Goal: Task Accomplishment & Management: Use online tool/utility

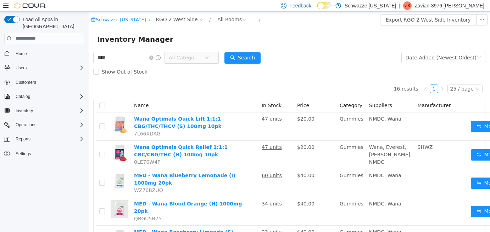
scroll to position [425, 0]
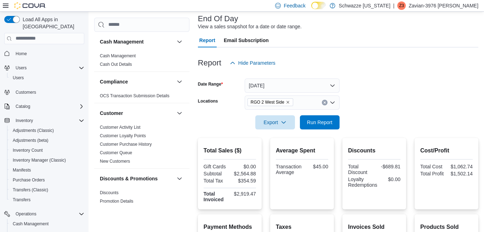
scroll to position [71, 0]
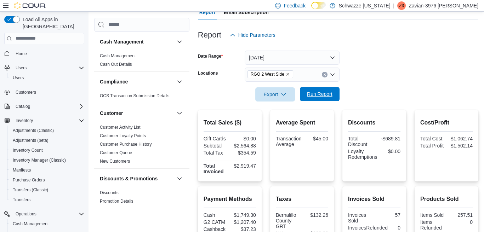
click at [330, 89] on span "Run Report" at bounding box center [319, 94] width 31 height 14
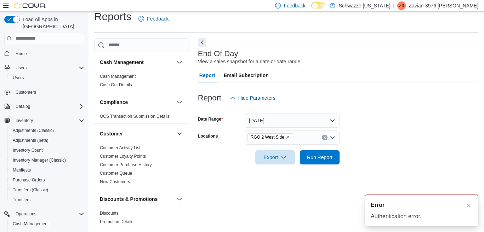
scroll to position [7, 0]
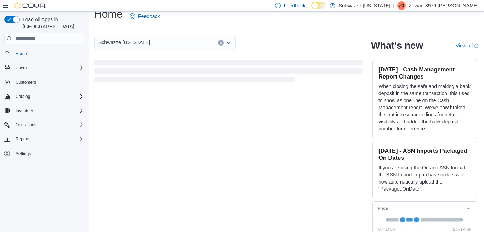
scroll to position [16, 0]
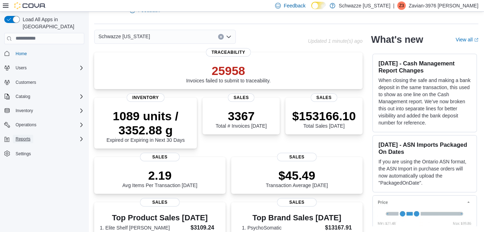
click at [29, 136] on span "Reports" at bounding box center [23, 139] width 15 height 6
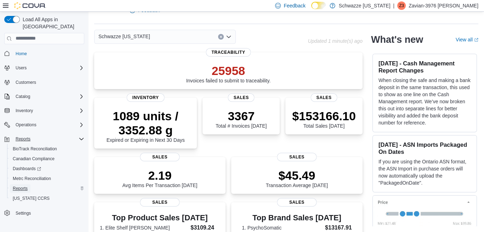
click at [14, 185] on span "Reports" at bounding box center [20, 189] width 15 height 9
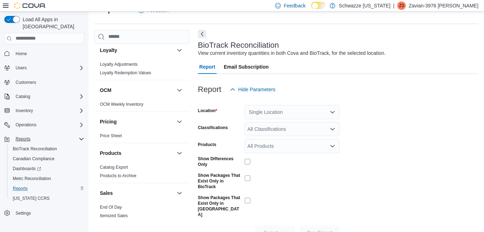
scroll to position [390, 0]
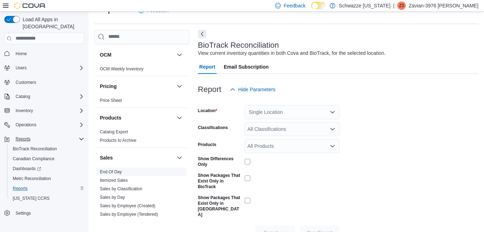
click at [115, 171] on link "End Of Day" at bounding box center [111, 172] width 22 height 5
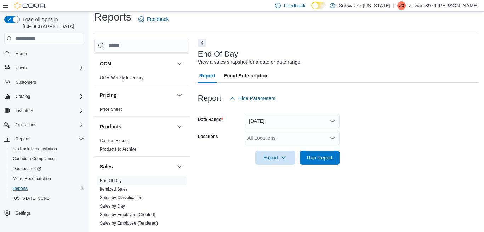
click at [260, 138] on div "All Locations" at bounding box center [292, 138] width 95 height 14
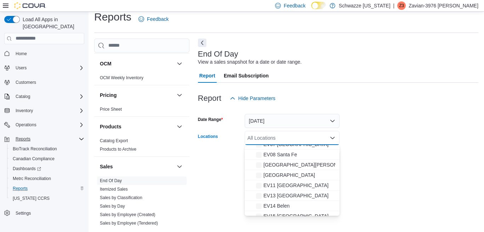
scroll to position [142, 0]
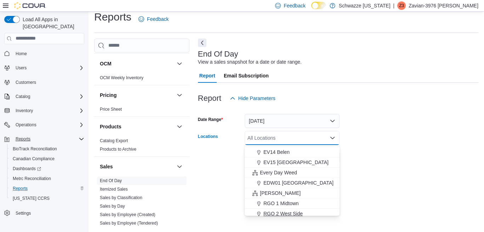
click at [298, 210] on div "EV10 Sunland Park EV11 Las Cruces South Valley EV13 Montgomery EV14 Belen EV15 …" at bounding box center [292, 214] width 95 height 421
click at [299, 212] on span "RGO 2 West Side" at bounding box center [283, 214] width 39 height 7
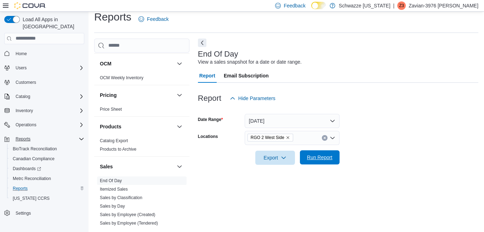
drag, startPoint x: 438, startPoint y: 152, endPoint x: 330, endPoint y: 161, distance: 108.1
click at [434, 152] on form "Date Range Today Locations RGO 2 West Side Export Run Report" at bounding box center [338, 136] width 281 height 60
click at [330, 161] on span "Run Report" at bounding box center [319, 158] width 31 height 14
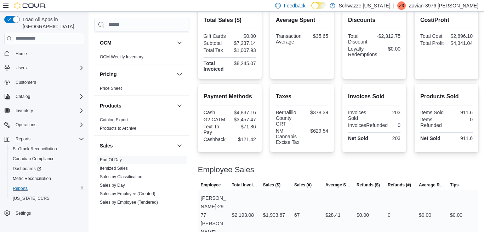
scroll to position [88, 0]
